Goal: Information Seeking & Learning: Find specific fact

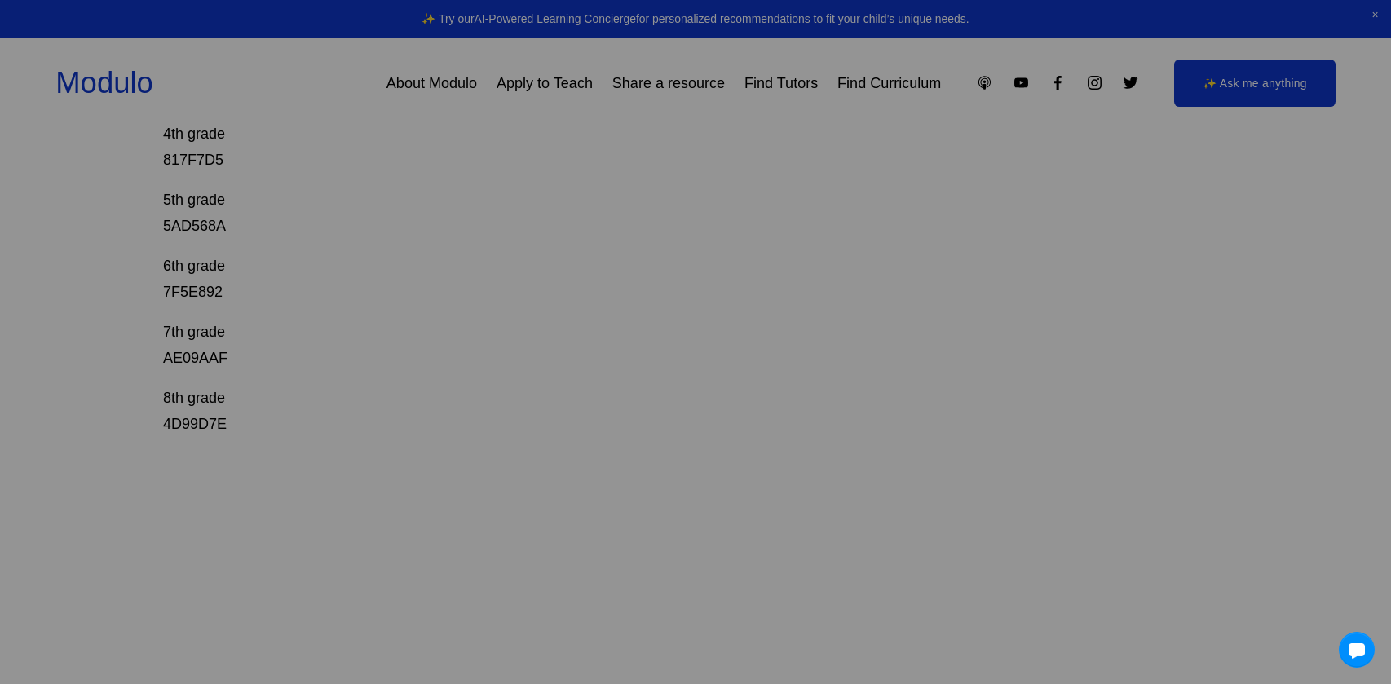
scroll to position [602, 0]
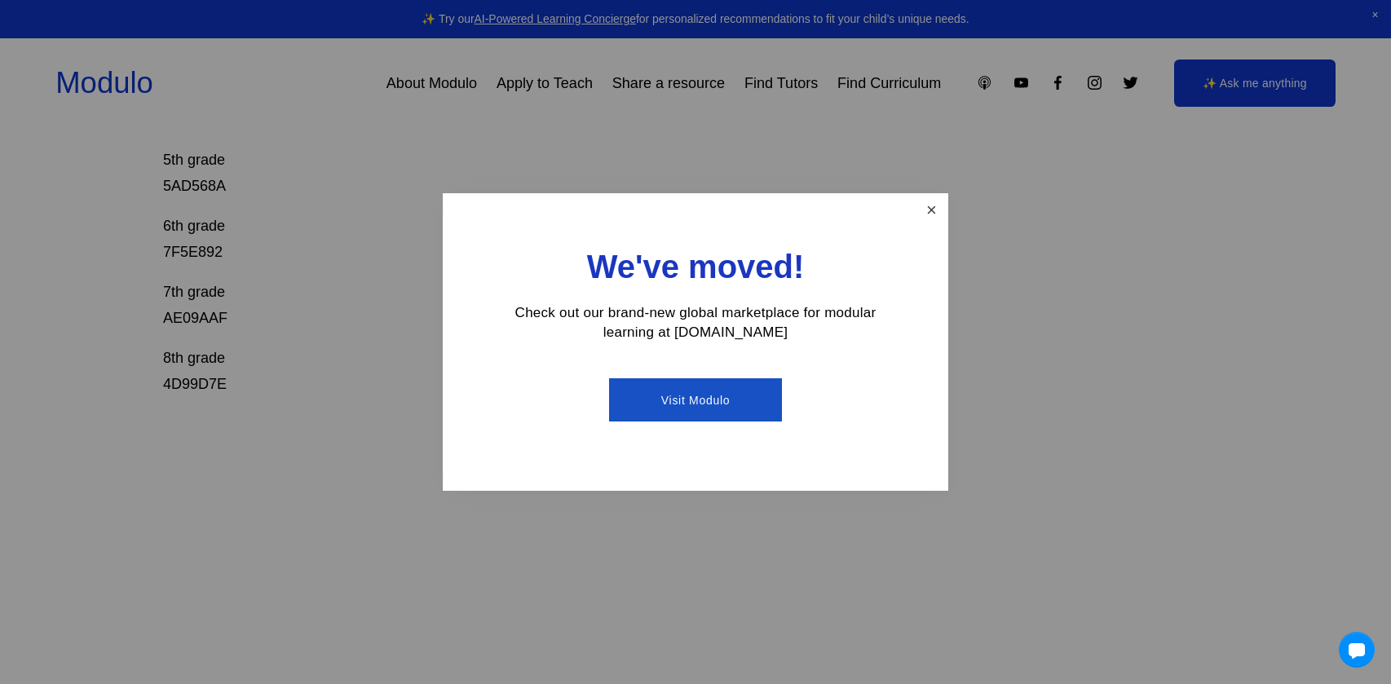
click at [929, 217] on link "Close" at bounding box center [931, 210] width 29 height 29
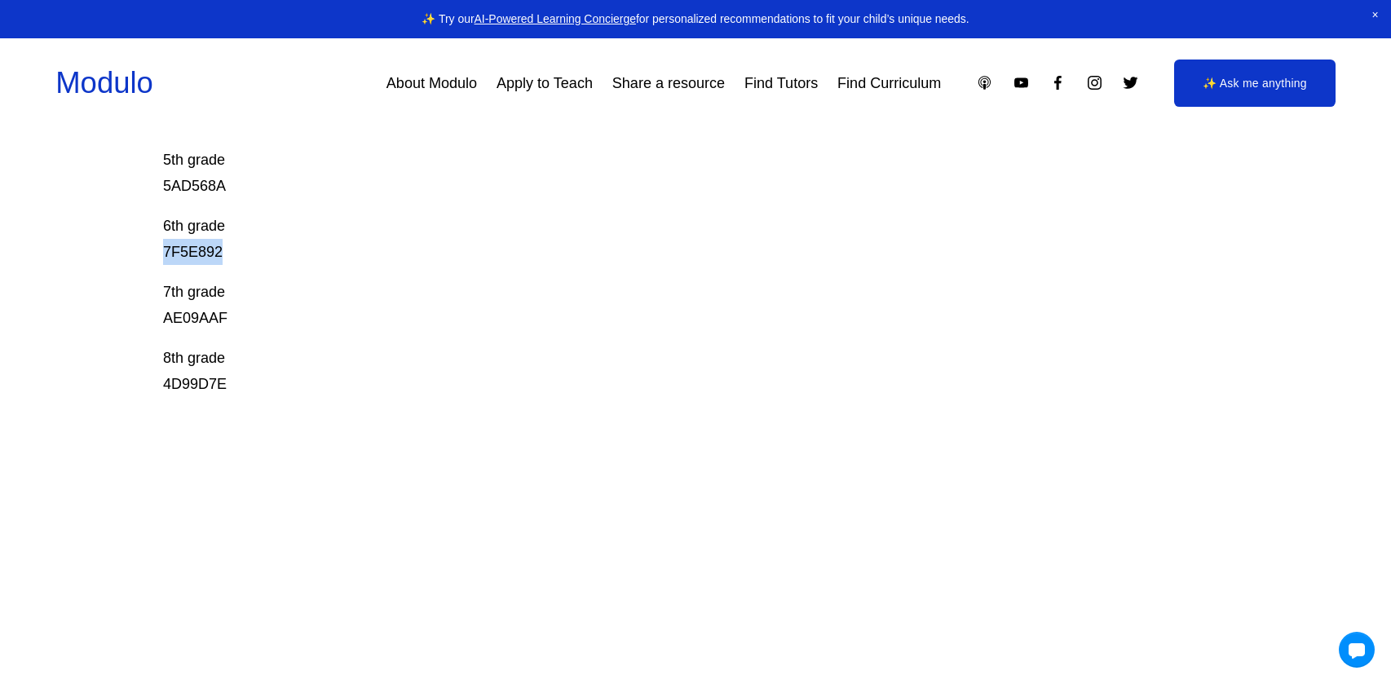
drag, startPoint x: 165, startPoint y: 251, endPoint x: 247, endPoint y: 249, distance: 81.6
click at [247, 249] on p "6th grade 7F5E892" at bounding box center [641, 239] width 957 height 53
copy p "7F5E892"
click at [189, 322] on p "7th grade AE09AAF" at bounding box center [641, 305] width 957 height 53
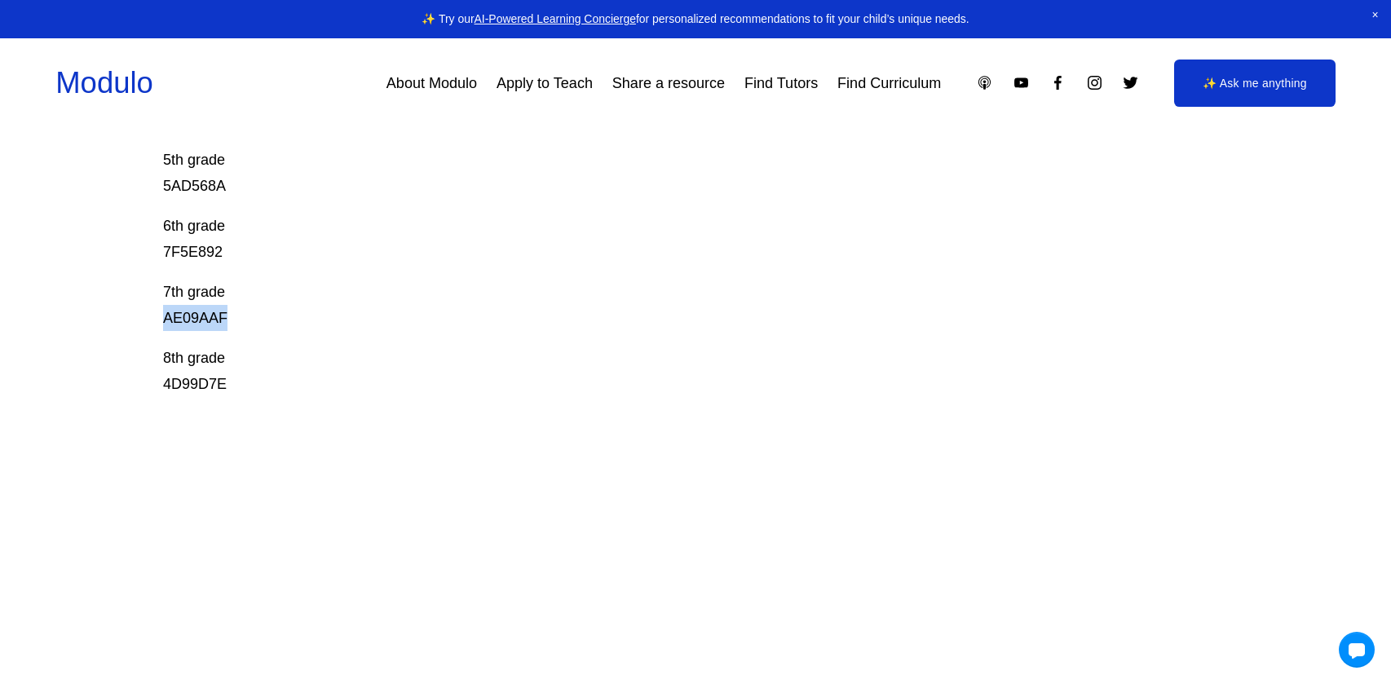
copy p "AE09AAF"
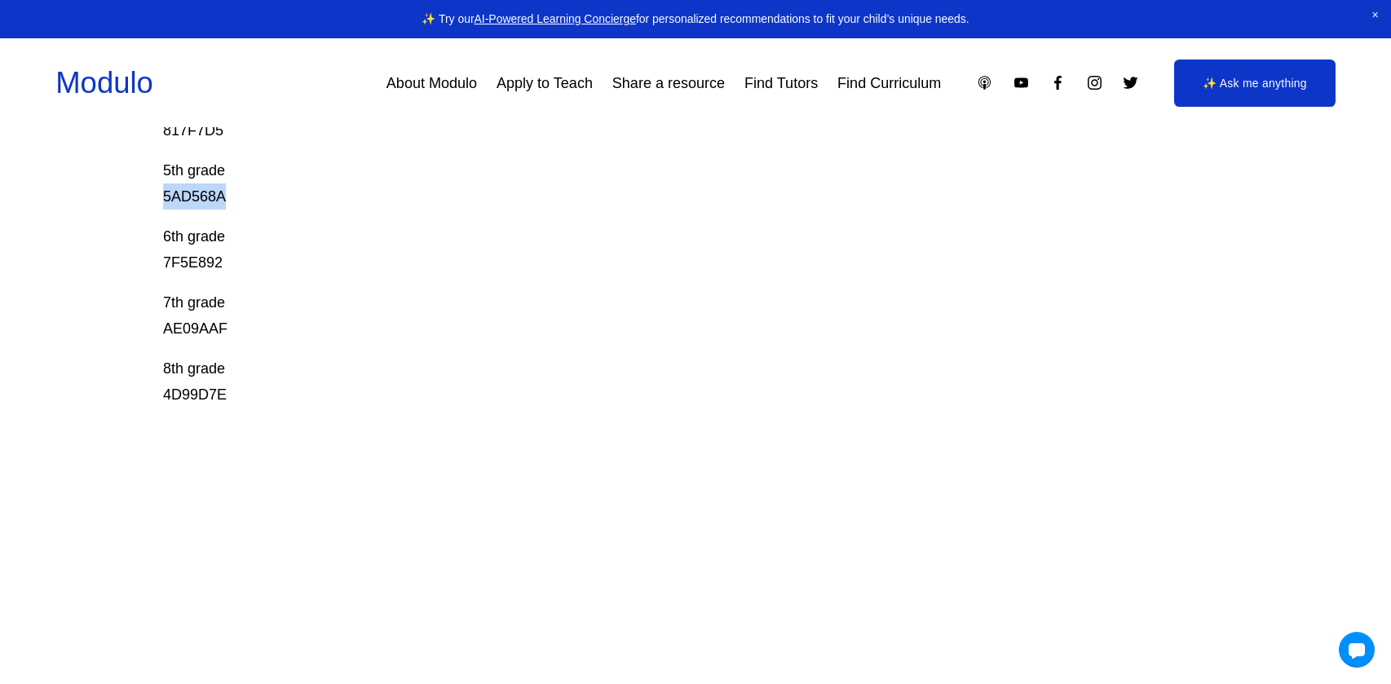
drag, startPoint x: 226, startPoint y: 197, endPoint x: 165, endPoint y: 201, distance: 61.3
click at [165, 201] on p "5th grade 5AD568A" at bounding box center [641, 183] width 957 height 53
copy p "5AD568A"
